Goal: Information Seeking & Learning: Learn about a topic

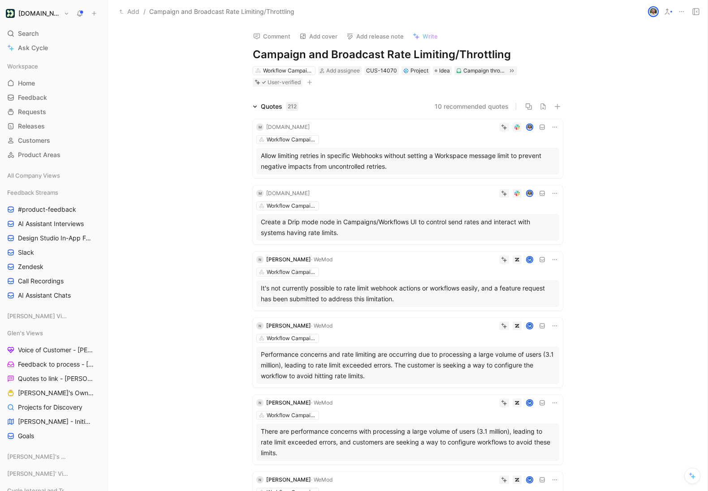
scroll to position [15, 0]
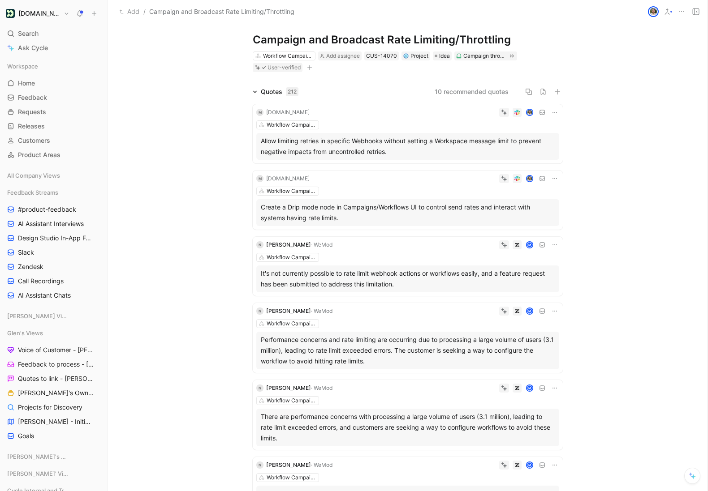
click at [176, 306] on div "Quotes 212 10 recommended quotes M Hyppo.io Workflow Campaigns Allow limiting r…" at bounding box center [407, 455] width 599 height 738
